Goal: Information Seeking & Learning: Compare options

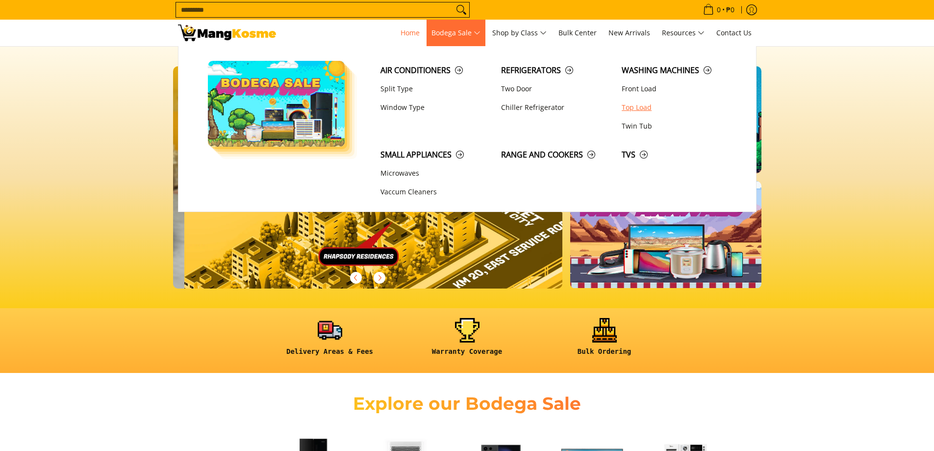
scroll to position [0, 1170]
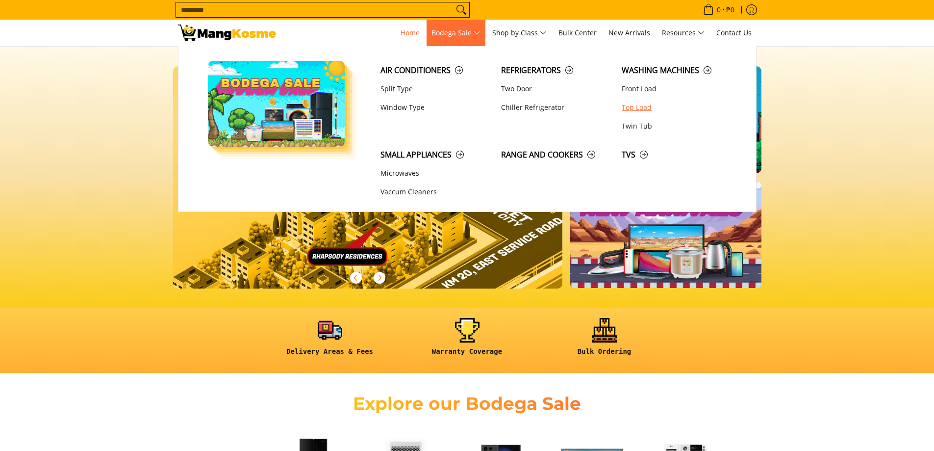
click at [631, 108] on link "Top Load" at bounding box center [677, 107] width 121 height 19
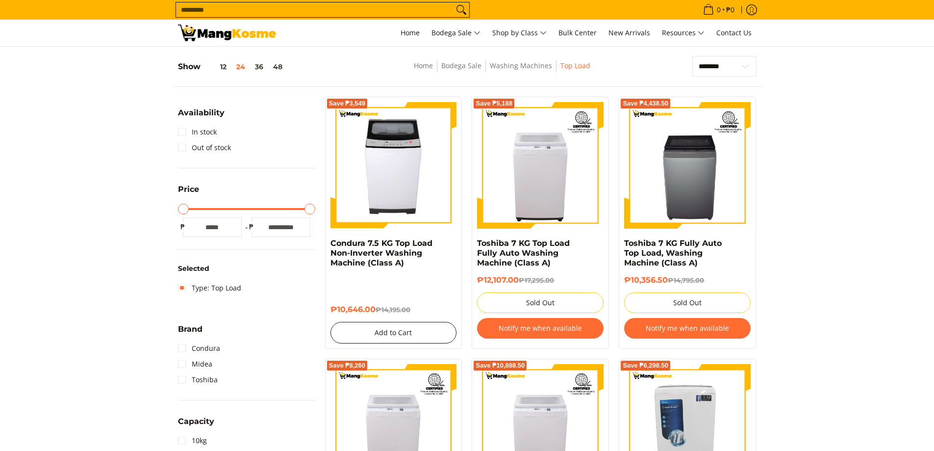
scroll to position [113, 0]
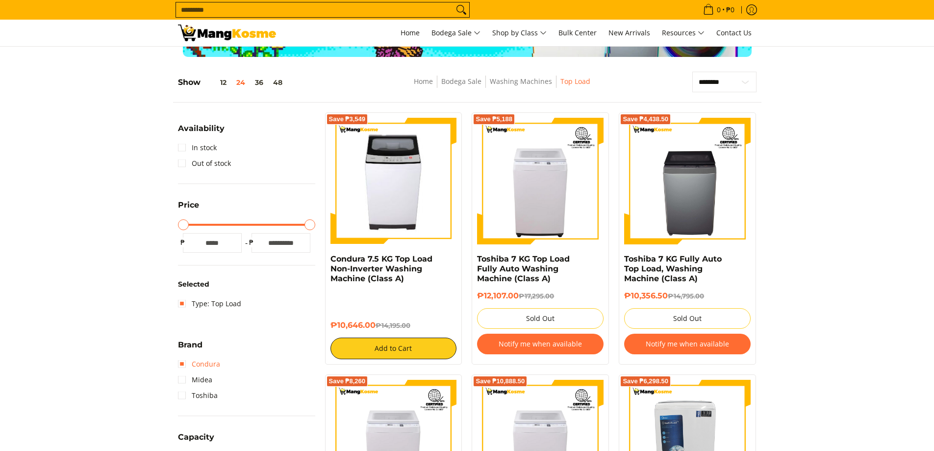
click at [179, 363] on link "Condura" at bounding box center [199, 364] width 42 height 16
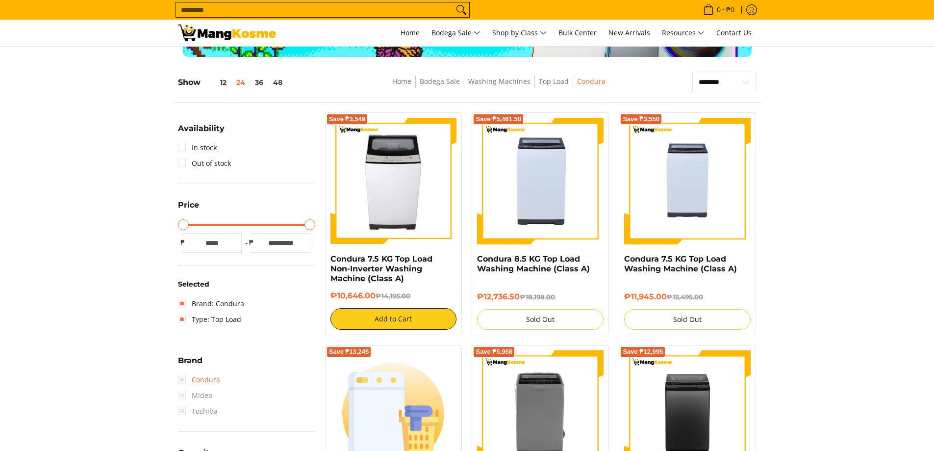
scroll to position [138, 0]
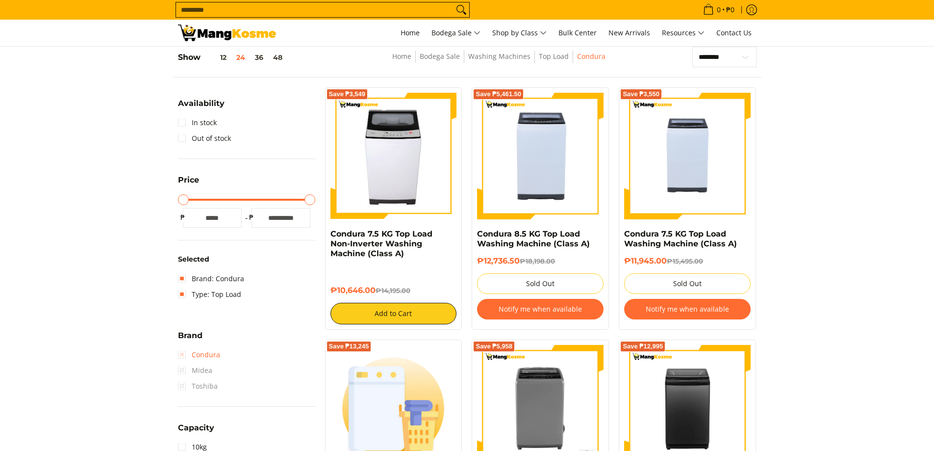
click at [180, 353] on link "Condura" at bounding box center [199, 355] width 42 height 16
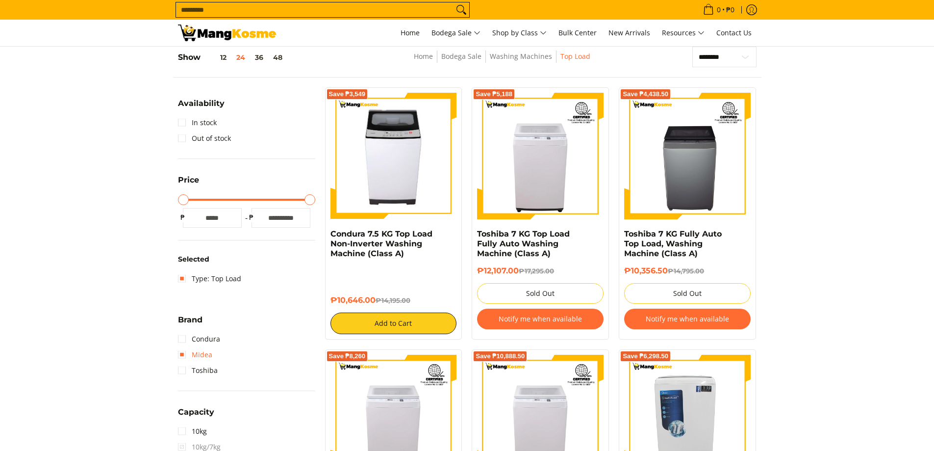
click at [183, 354] on link "Midea" at bounding box center [195, 355] width 34 height 16
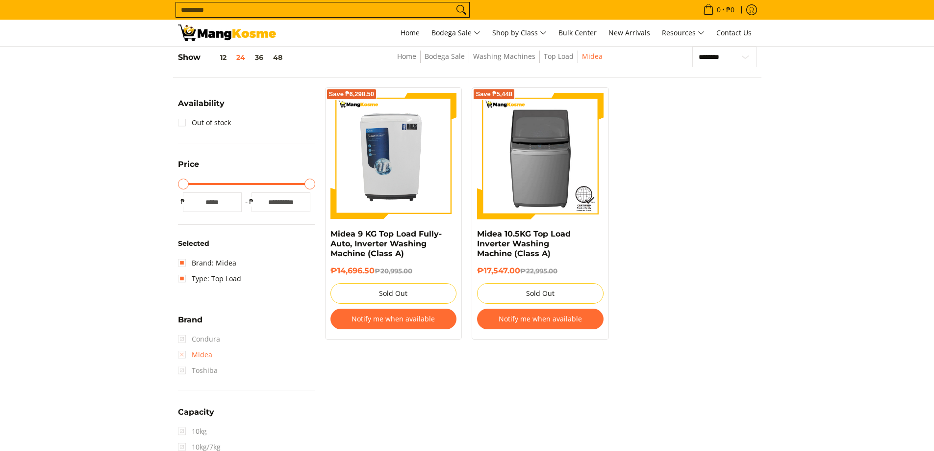
click at [184, 356] on link "Midea" at bounding box center [195, 355] width 34 height 16
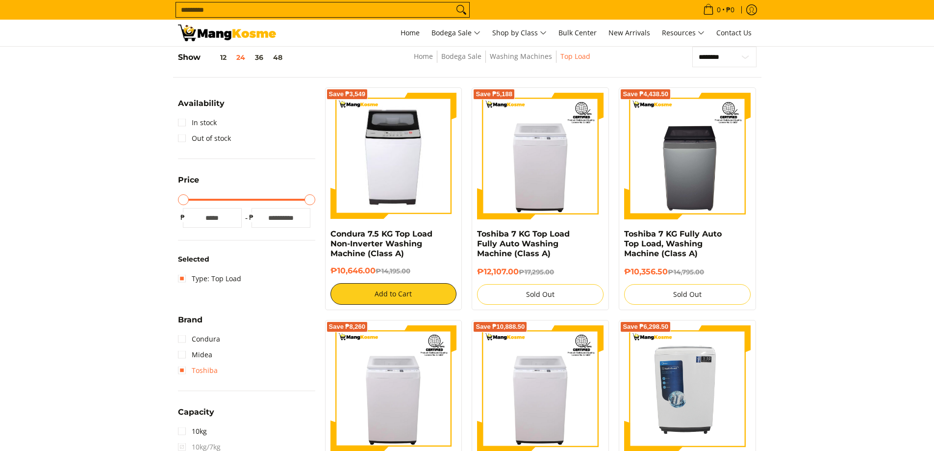
click at [180, 374] on link "Toshiba" at bounding box center [198, 370] width 40 height 16
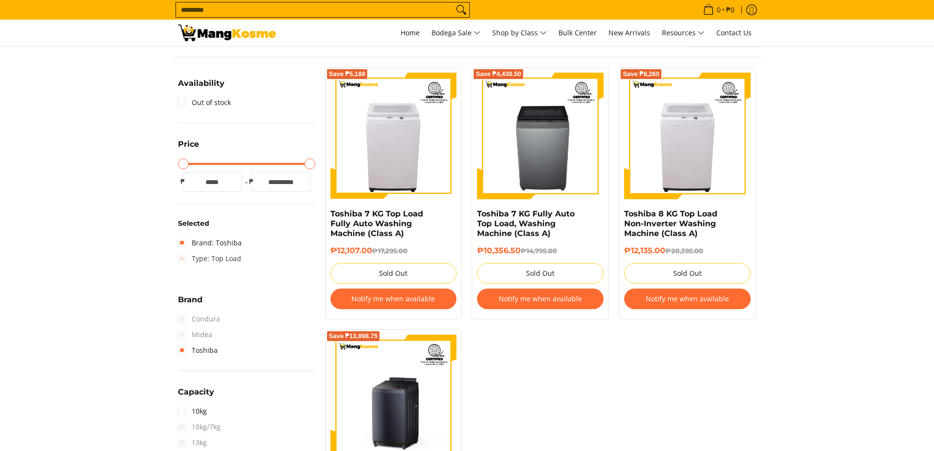
scroll to position [89, 0]
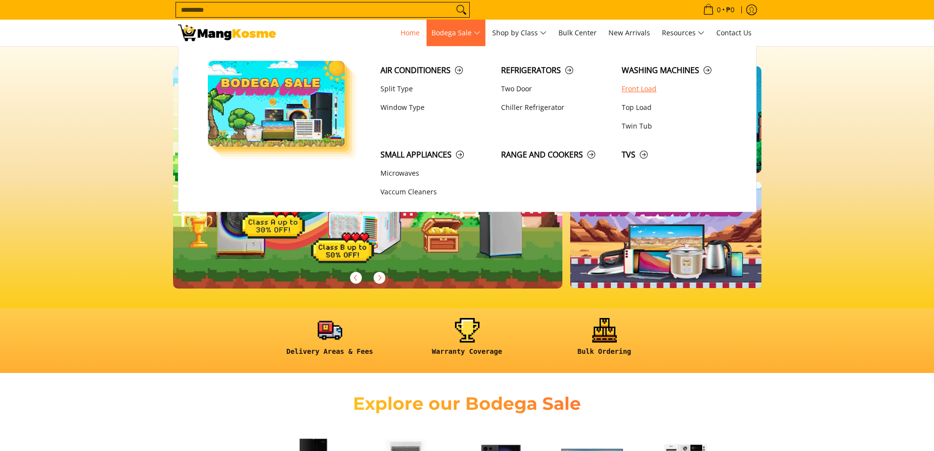
click at [635, 91] on link "Front Load" at bounding box center [677, 88] width 121 height 19
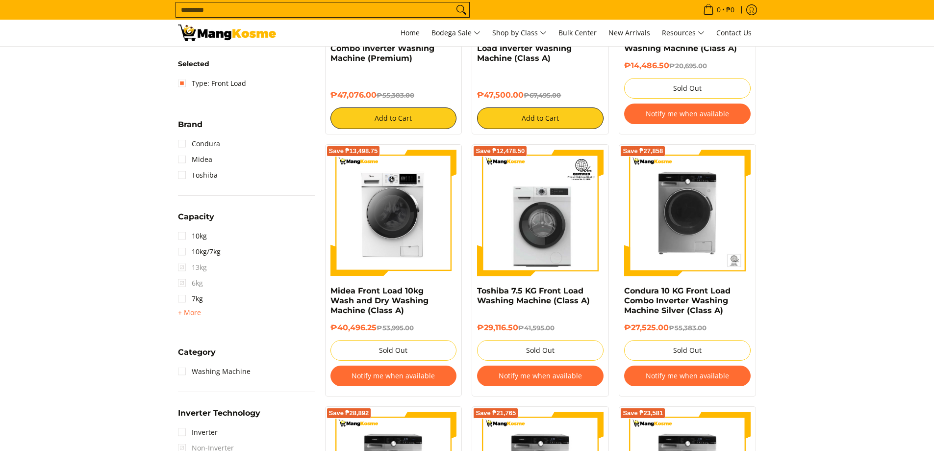
scroll to position [147, 0]
